Goal: Use online tool/utility: Utilize a website feature to perform a specific function

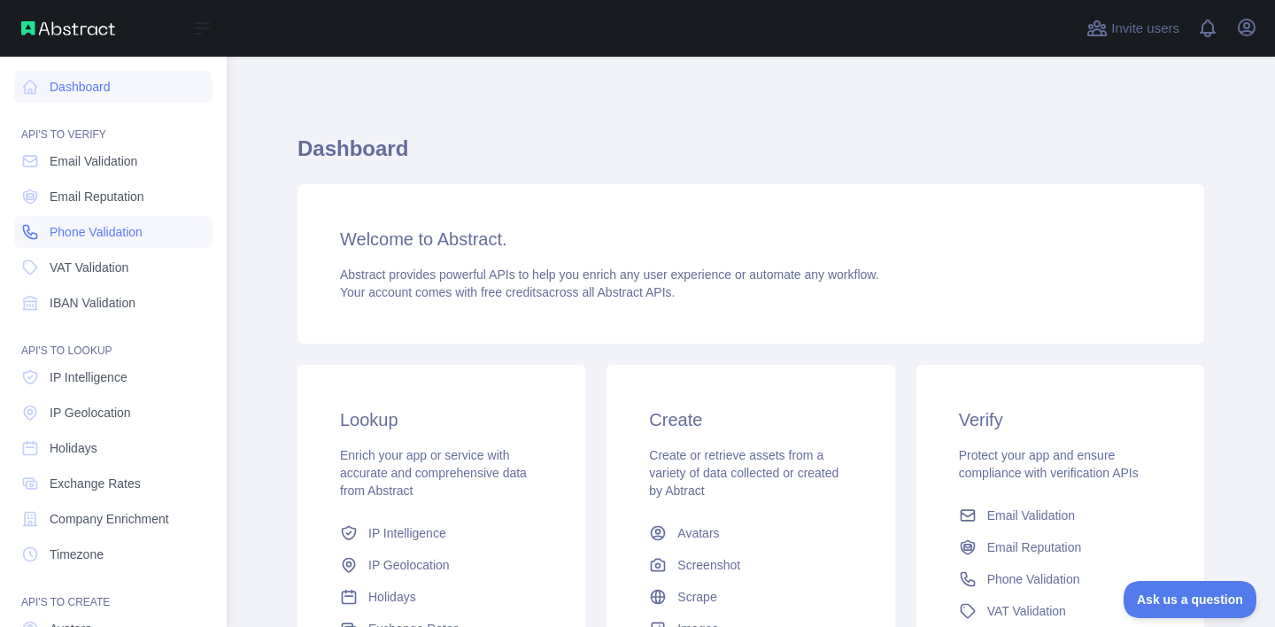
click at [51, 226] on span "Phone Validation" at bounding box center [96, 232] width 93 height 18
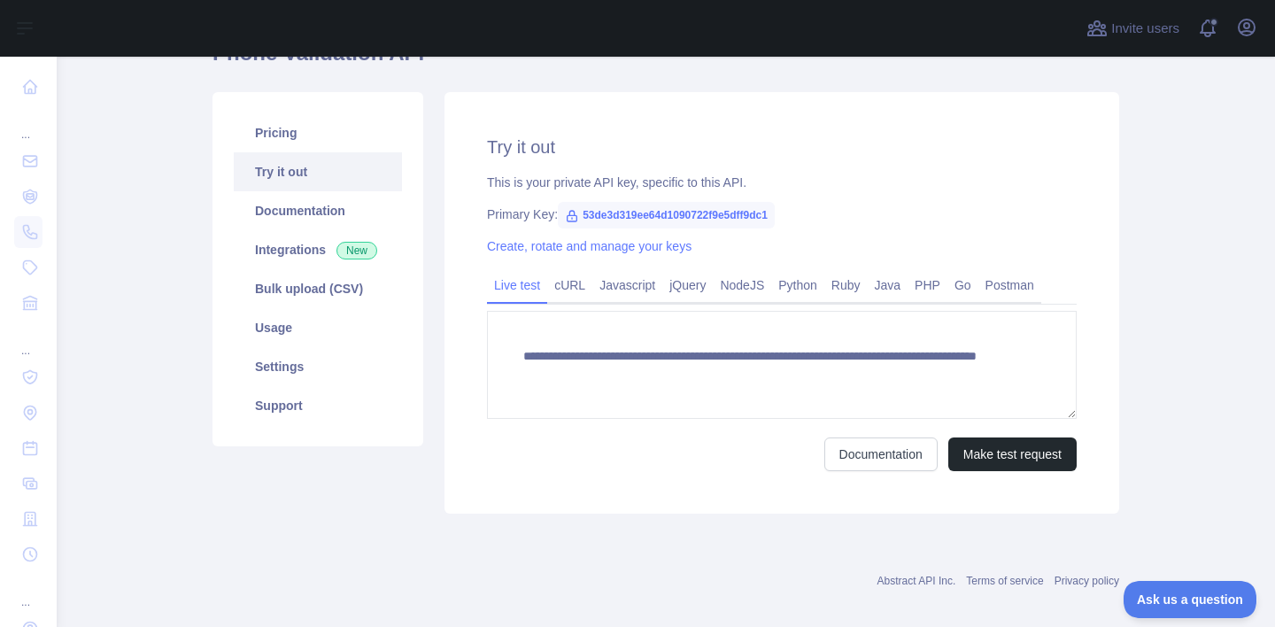
scroll to position [103, 0]
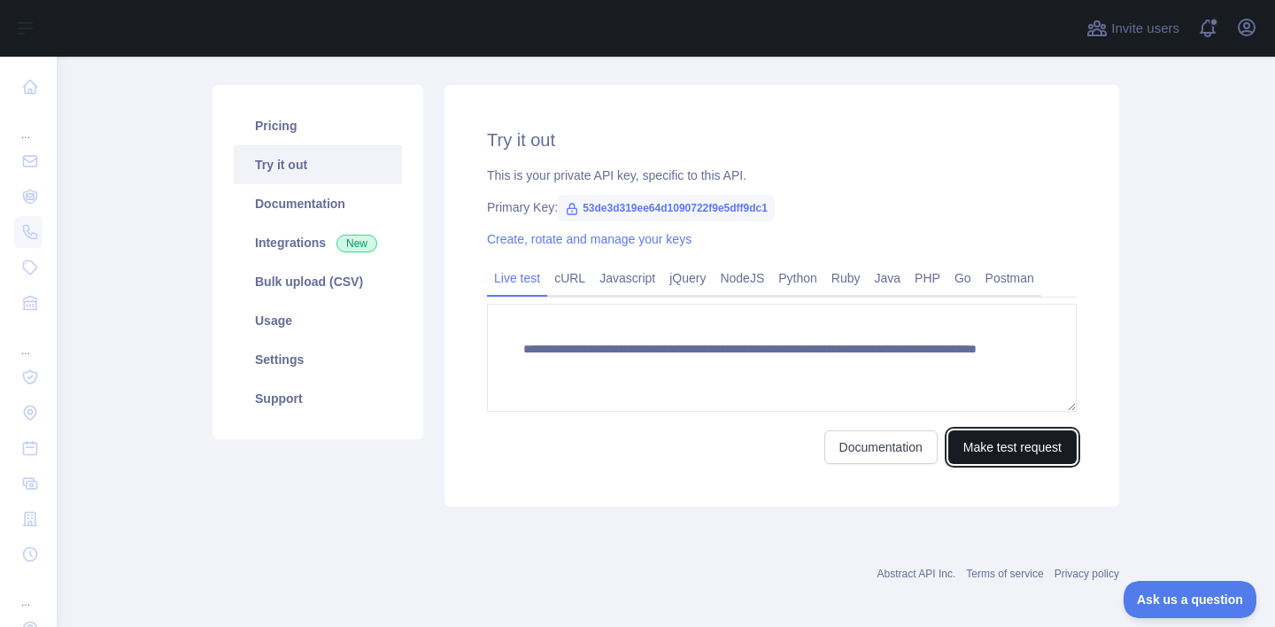
click at [985, 444] on button "Make test request" at bounding box center [1012, 447] width 128 height 34
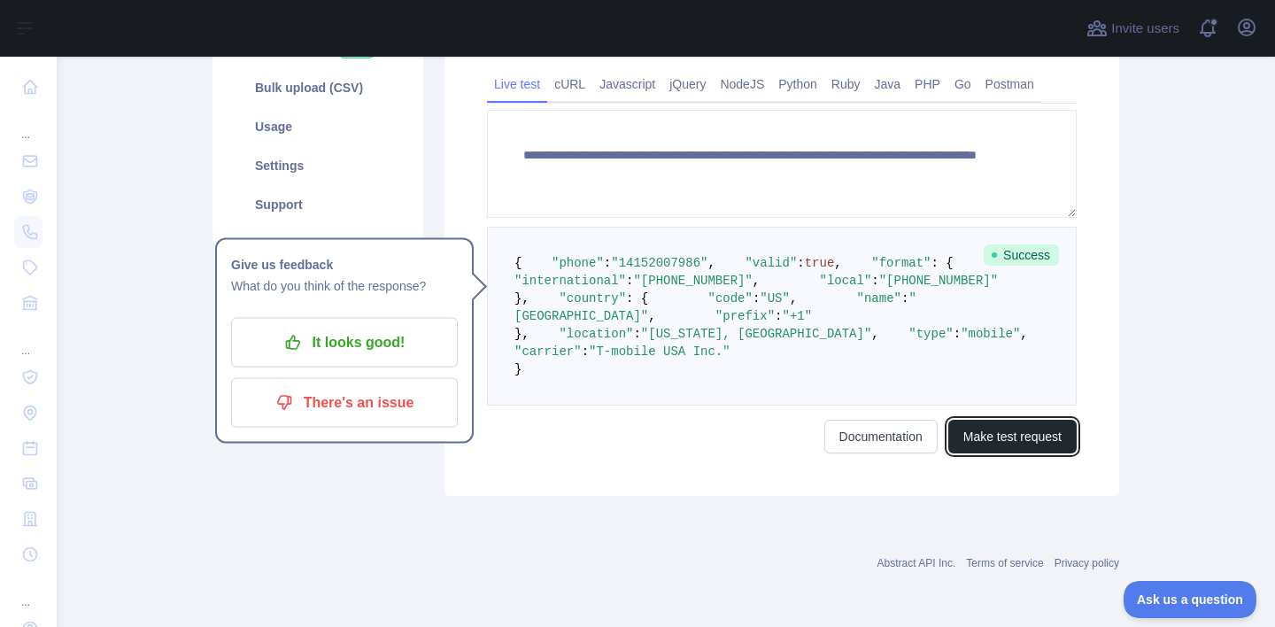
scroll to position [391, 0]
drag, startPoint x: 610, startPoint y: 402, endPoint x: 628, endPoint y: 403, distance: 17.7
click at [960, 341] on span ""mobile"" at bounding box center [989, 334] width 59 height 14
click at [651, 341] on span ""[US_STATE], [GEOGRAPHIC_DATA]"" at bounding box center [756, 334] width 230 height 14
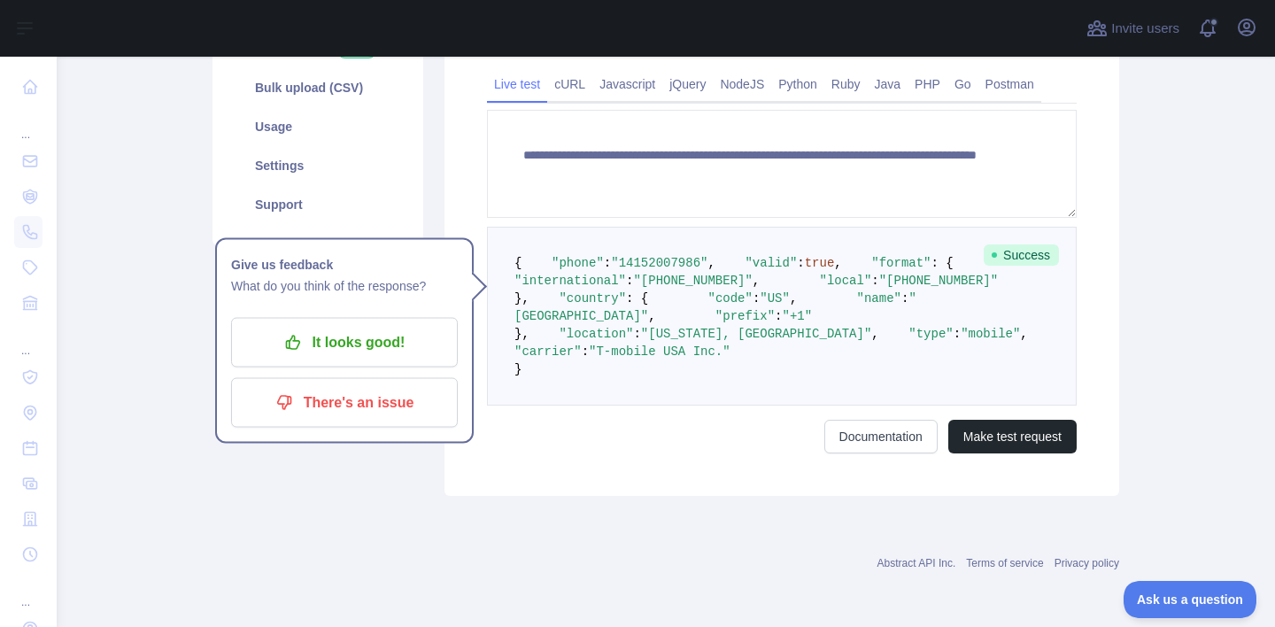
click at [795, 405] on pre "{ "phone" : "[PHONE_NUMBER]" , "valid" : true , "format" : { "international" : …" at bounding box center [781, 316] width 589 height 179
click at [953, 341] on span ":" at bounding box center [956, 334] width 7 height 14
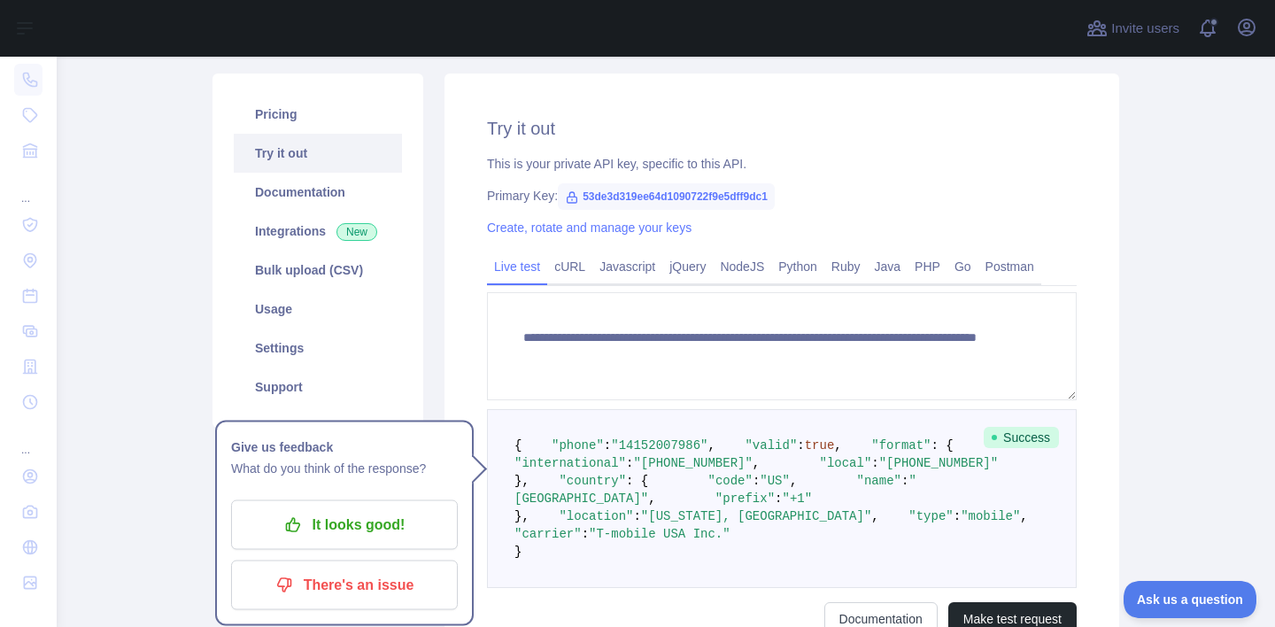
scroll to position [0, 0]
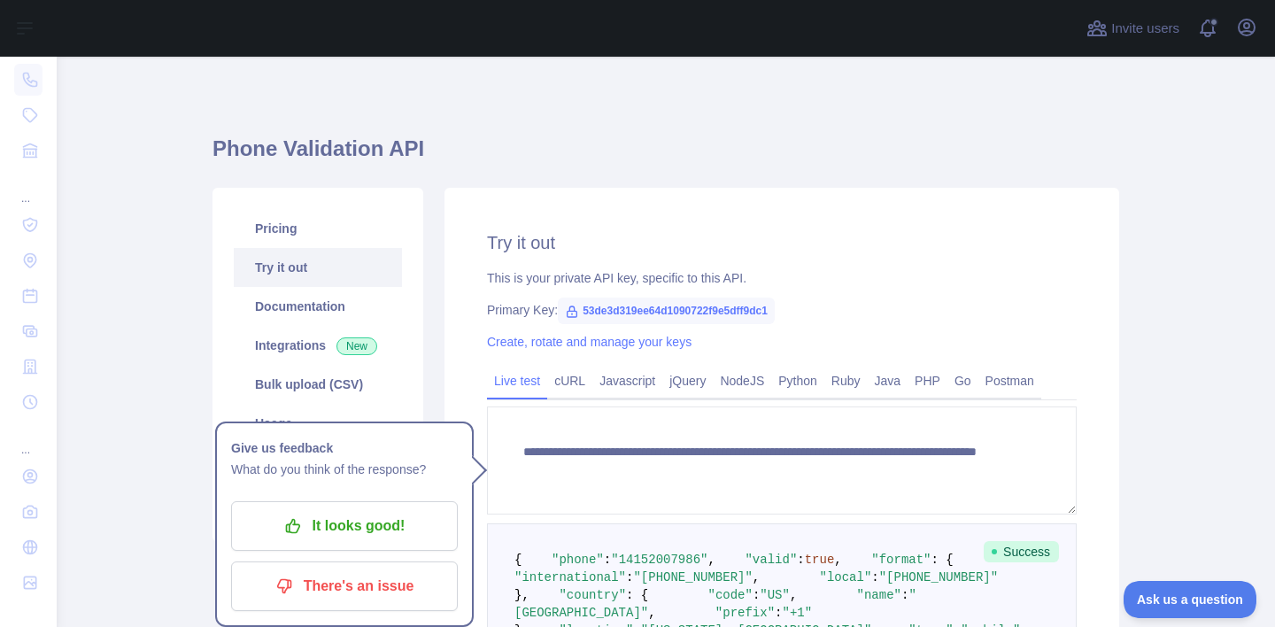
click at [647, 96] on div "**********" at bounding box center [665, 490] width 906 height 866
click at [463, 96] on div "**********" at bounding box center [665, 490] width 906 height 866
